Goal: Check status: Check status

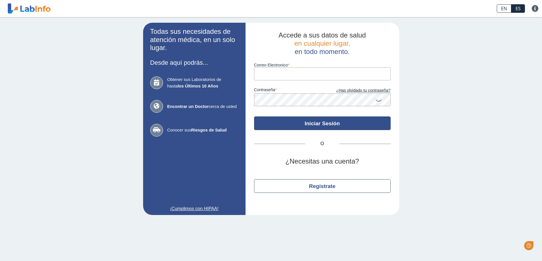
type input "wandyva@yahoo.com"
click at [307, 125] on button "Iniciar Sesión" at bounding box center [322, 124] width 137 height 14
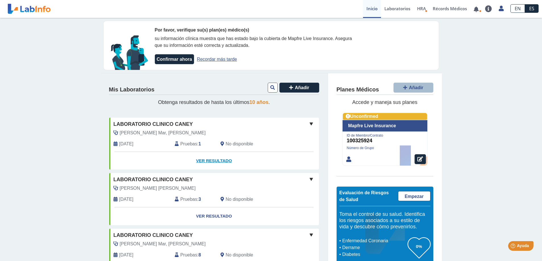
click at [203, 159] on link "Ver Resultado" at bounding box center [214, 161] width 210 height 18
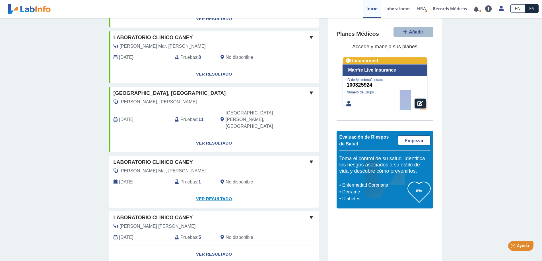
scroll to position [171, 0]
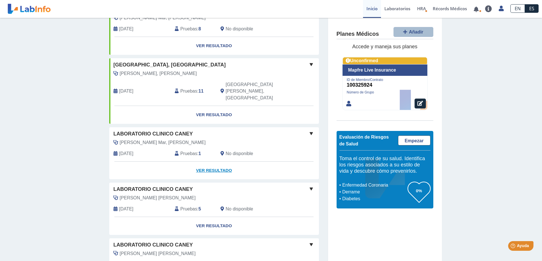
click at [223, 162] on link "Ver Resultado" at bounding box center [214, 171] width 210 height 18
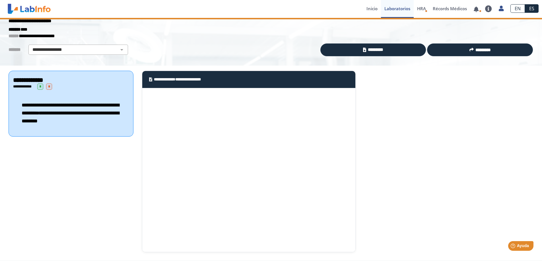
scroll to position [18, 0]
